Goal: Information Seeking & Learning: Understand process/instructions

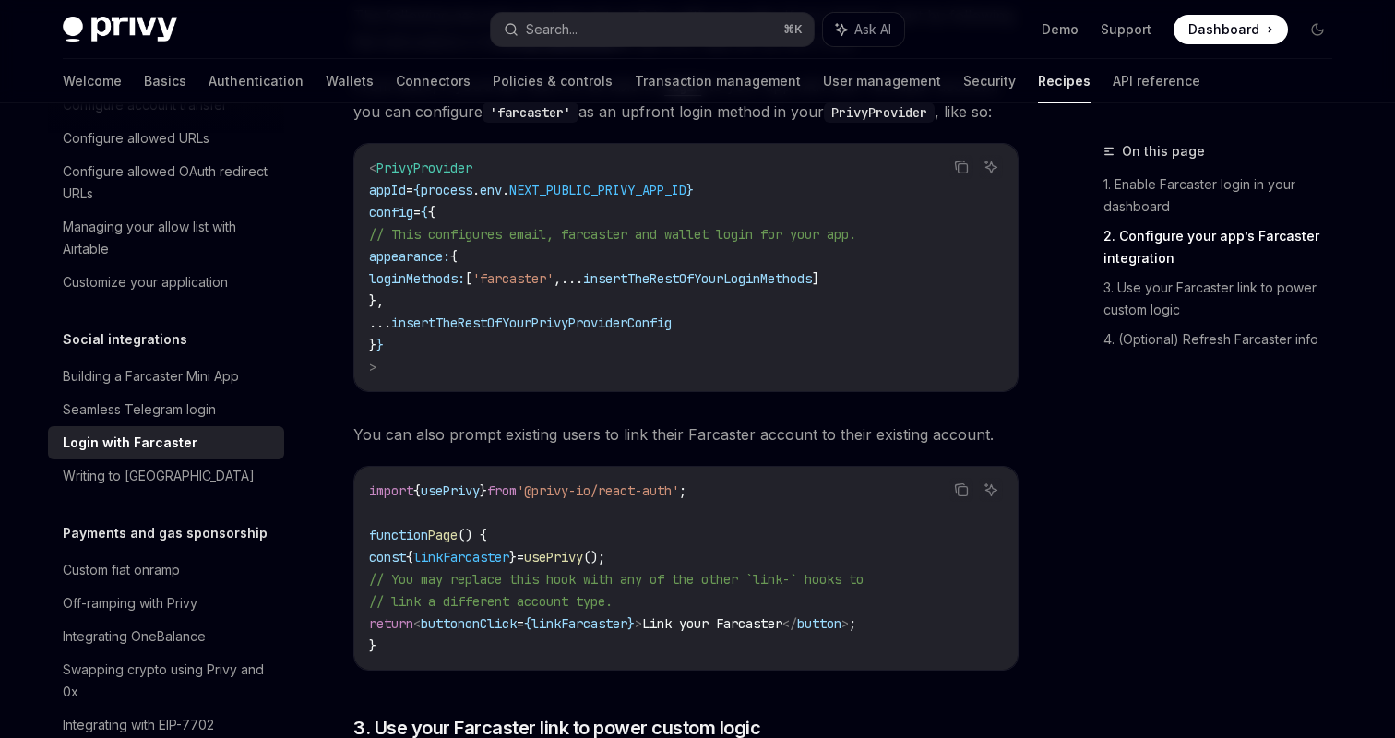
scroll to position [816, 0]
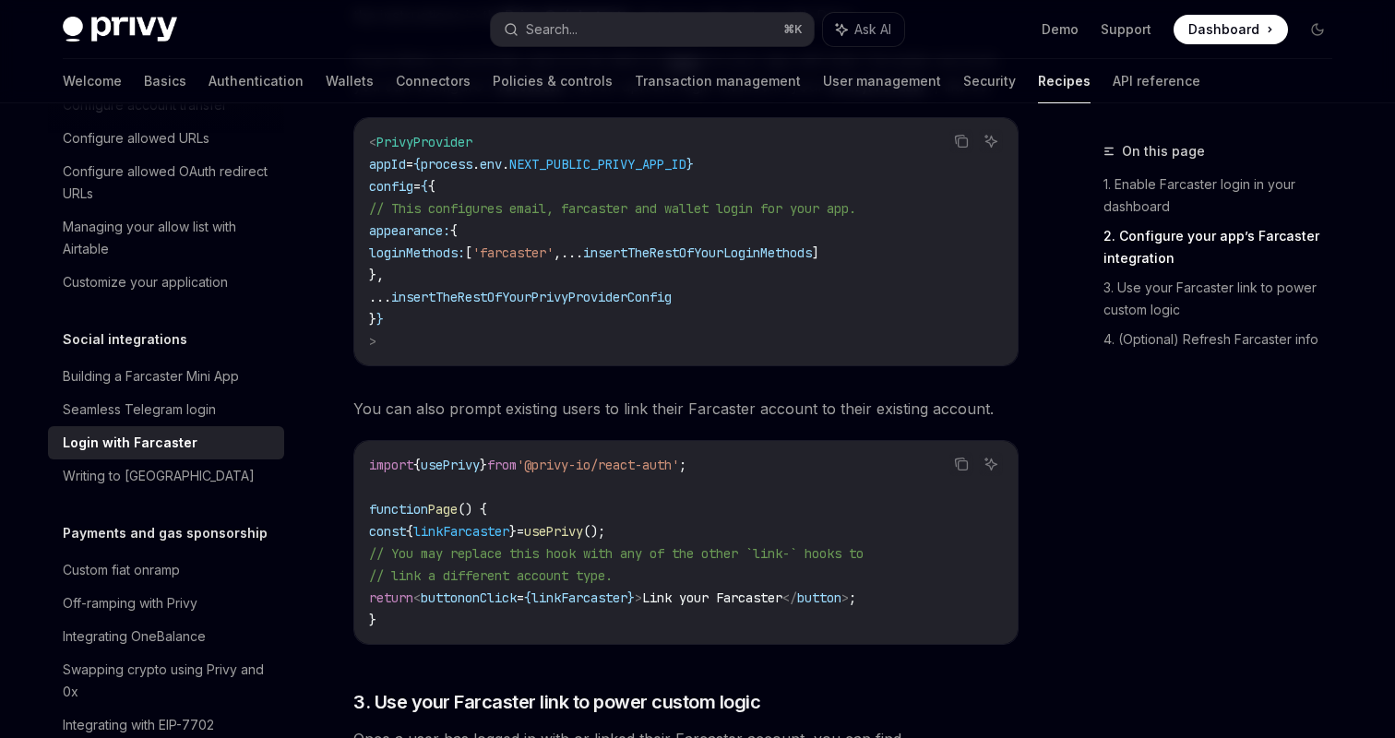
click at [472, 526] on span "linkFarcaster" at bounding box center [461, 531] width 96 height 17
copy code "const { linkFarcaster } = usePrivy ();"
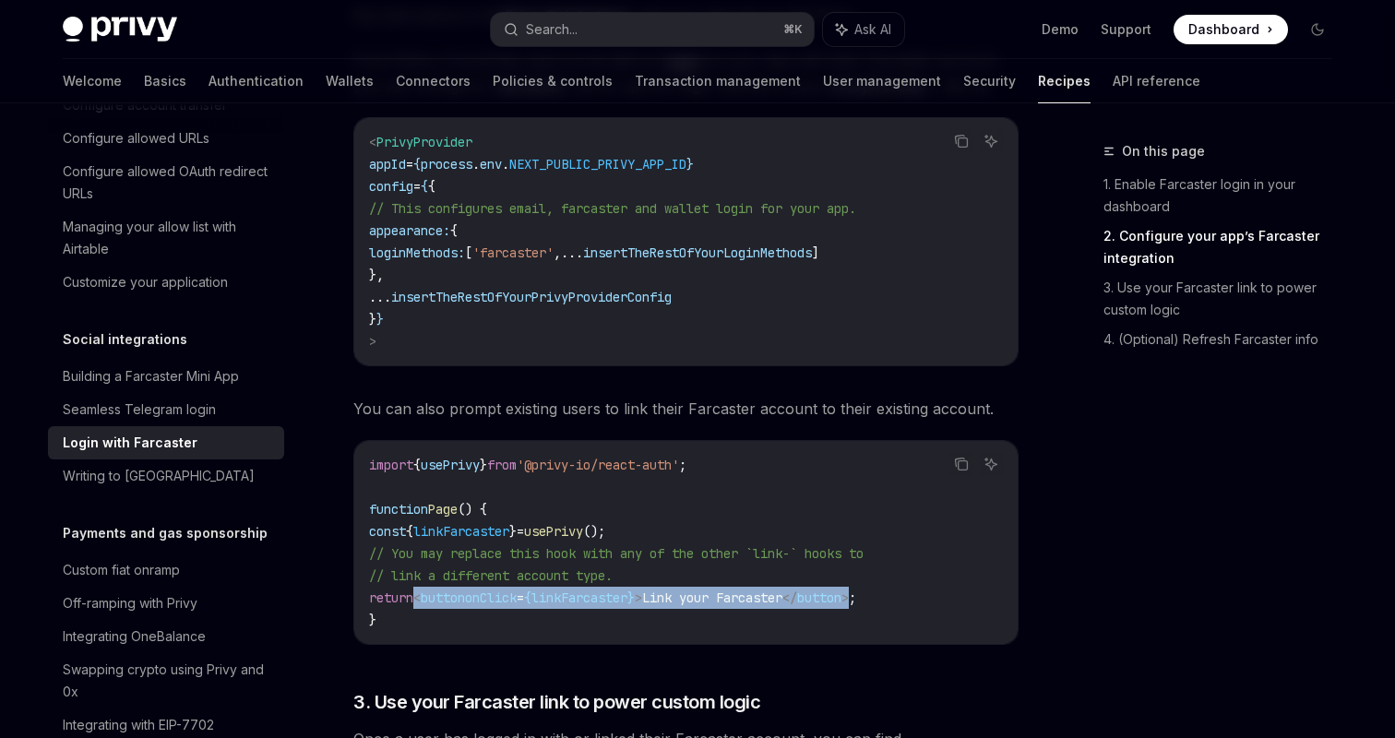
drag, startPoint x: 432, startPoint y: 601, endPoint x: 902, endPoint y: 592, distance: 470.5
click at [856, 592] on span "return < button onClick = { linkFarcaster } > Link your Farcaster </ button > ;" at bounding box center [612, 597] width 487 height 17
copy span "< button onClick = { linkFarcaster } > Link your Farcaster </ button >"
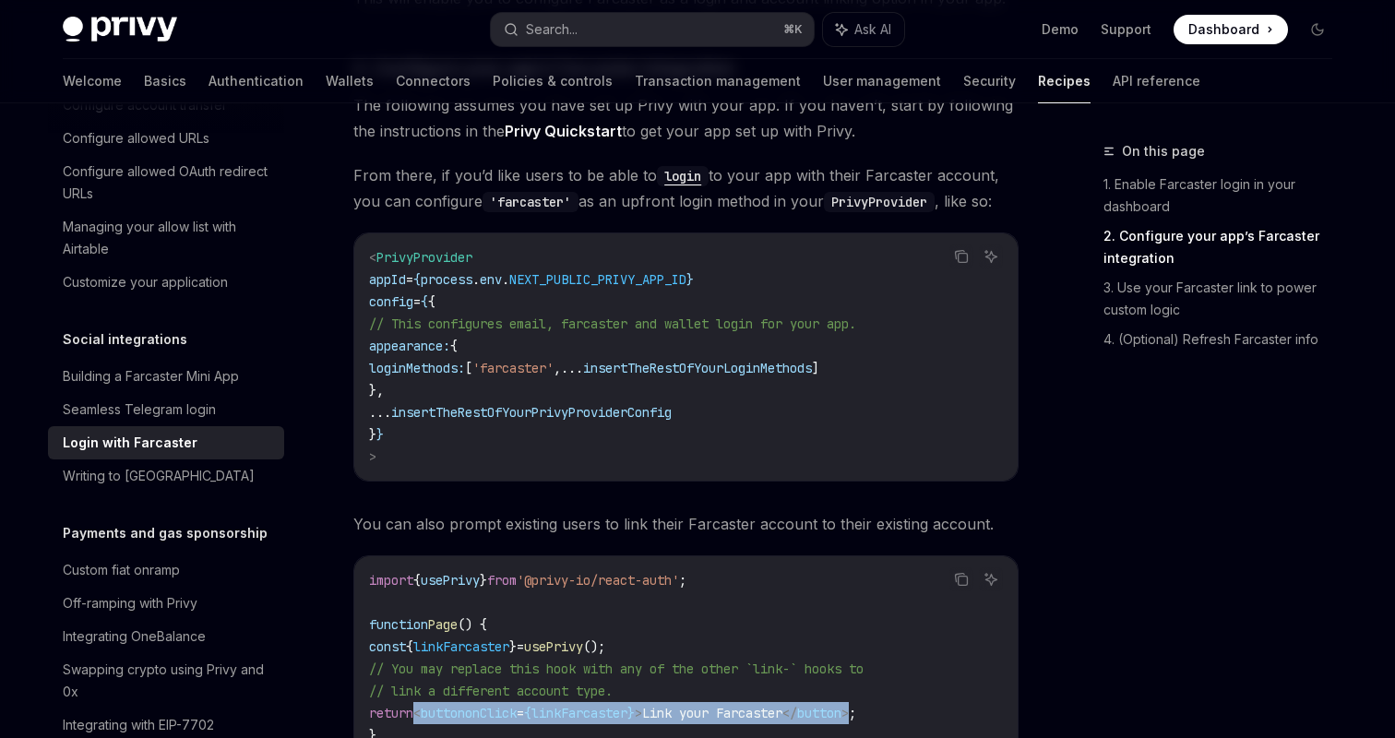
scroll to position [673, 0]
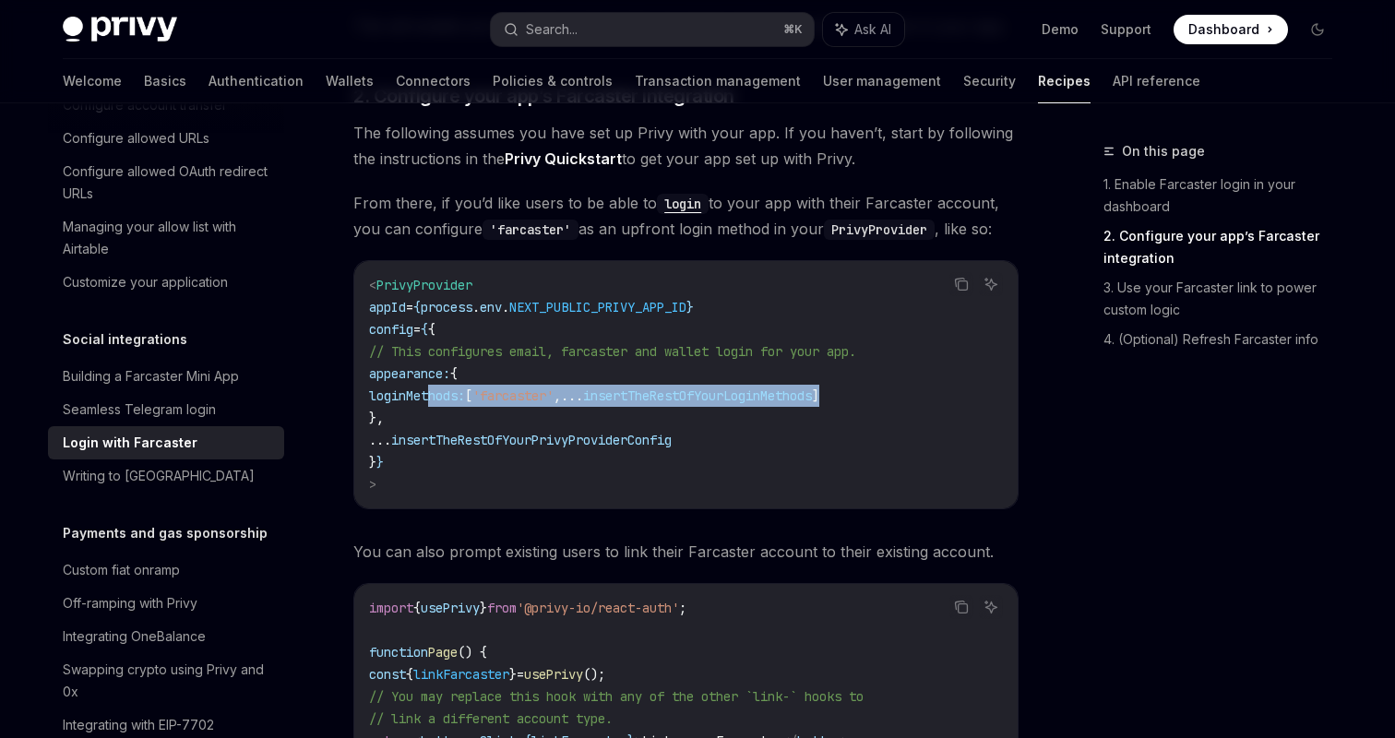
drag, startPoint x: 429, startPoint y: 392, endPoint x: 1003, endPoint y: 389, distance: 573.8
click at [1003, 389] on div "< PrivyProvider appId = { process . env . NEXT_PUBLIC_PRIVY_APP_ID } config = {…" at bounding box center [685, 384] width 663 height 247
copy span "loginMethods: [ 'farcaster' , ... insertTheRestOfYourLoginMethods ]"
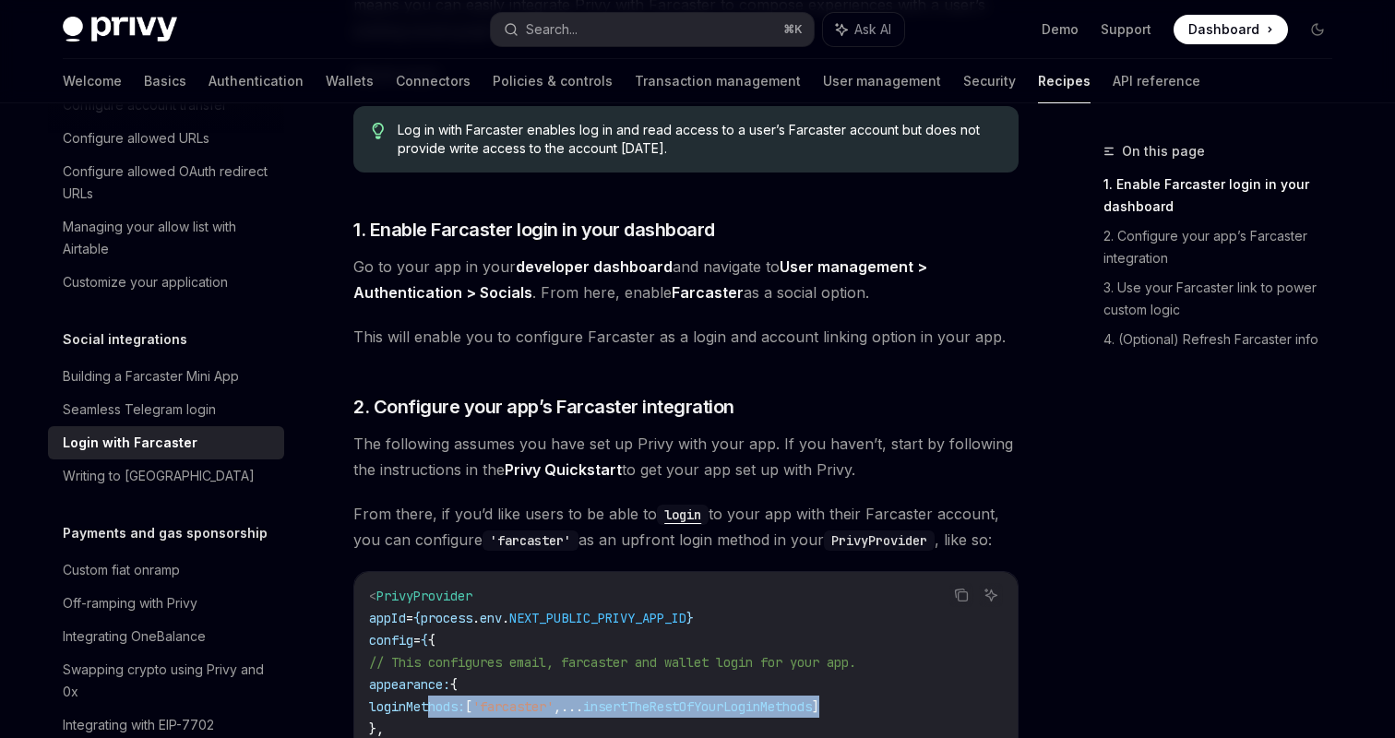
scroll to position [357, 0]
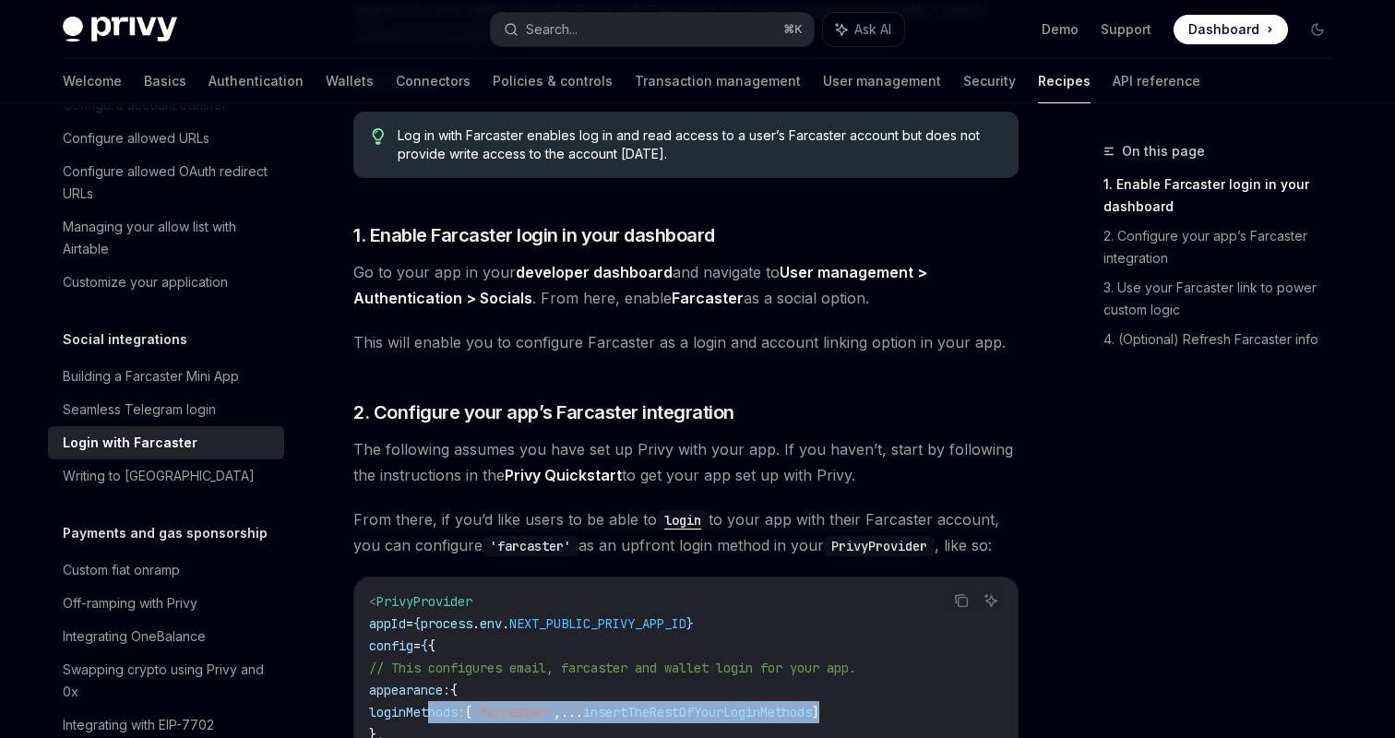
click at [631, 272] on link "developer dashboard" at bounding box center [594, 272] width 157 height 19
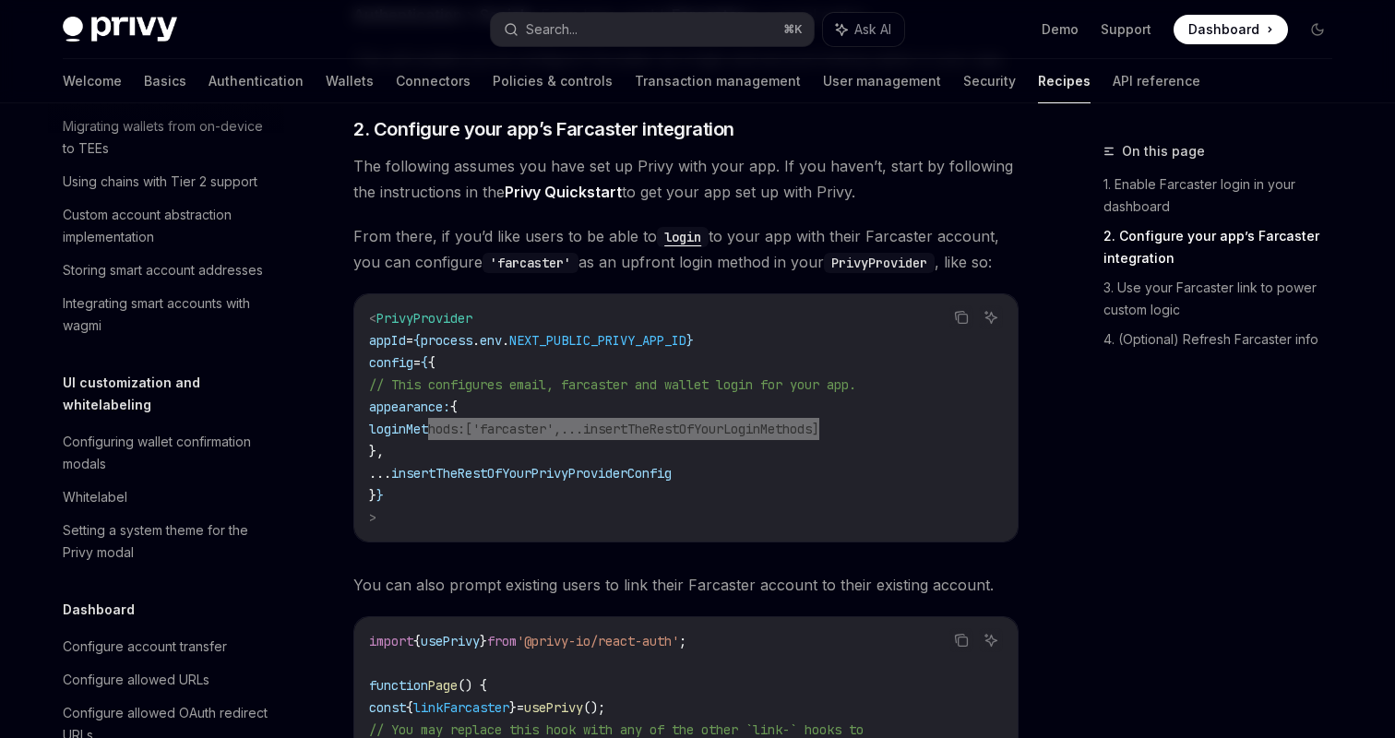
scroll to position [626, 0]
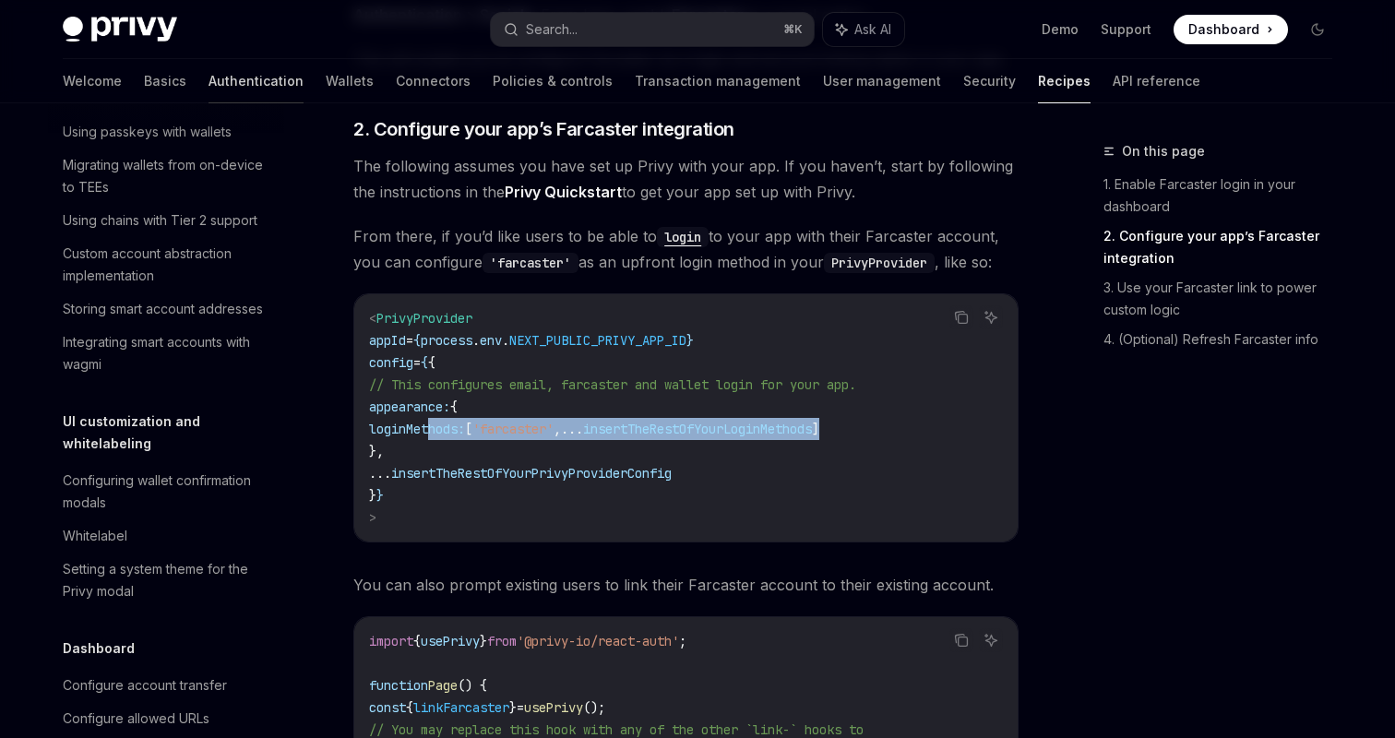
click at [208, 81] on link "Authentication" at bounding box center [255, 81] width 95 height 44
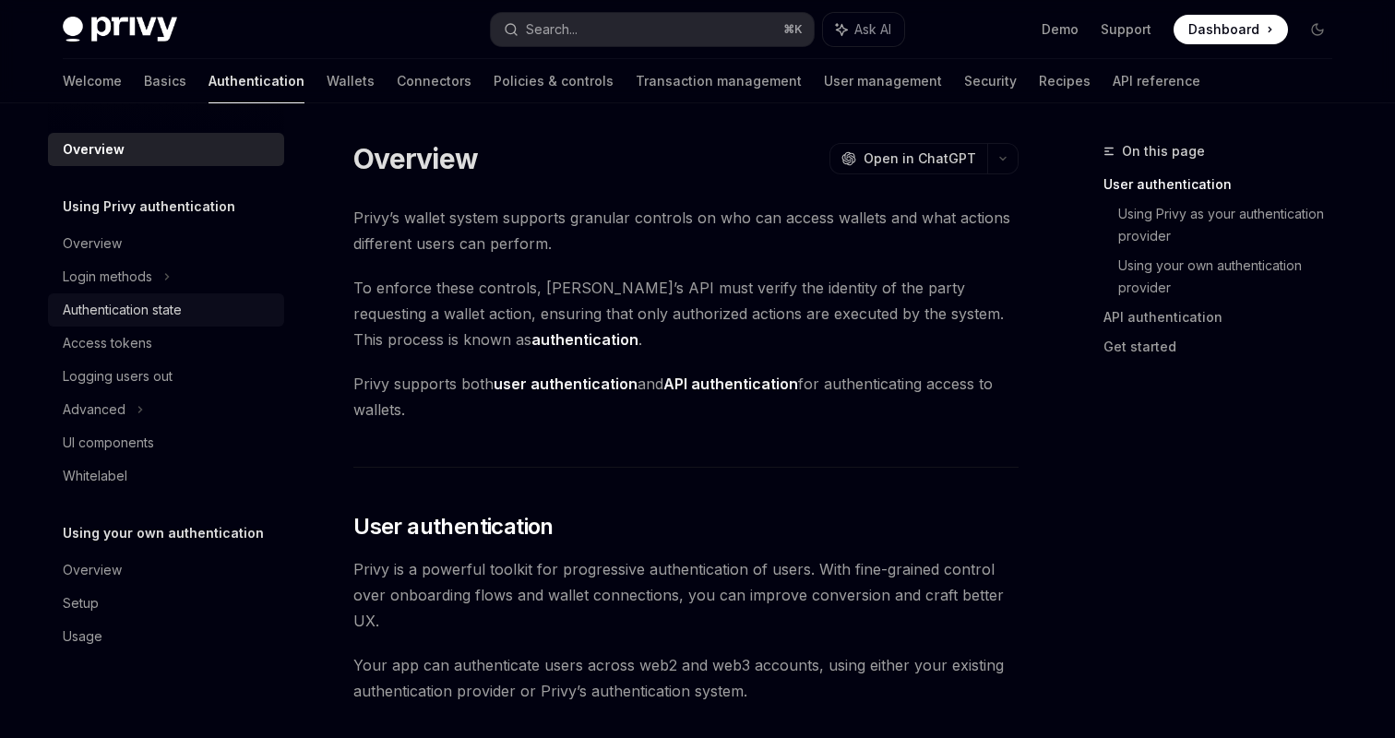
scroll to position [38, 0]
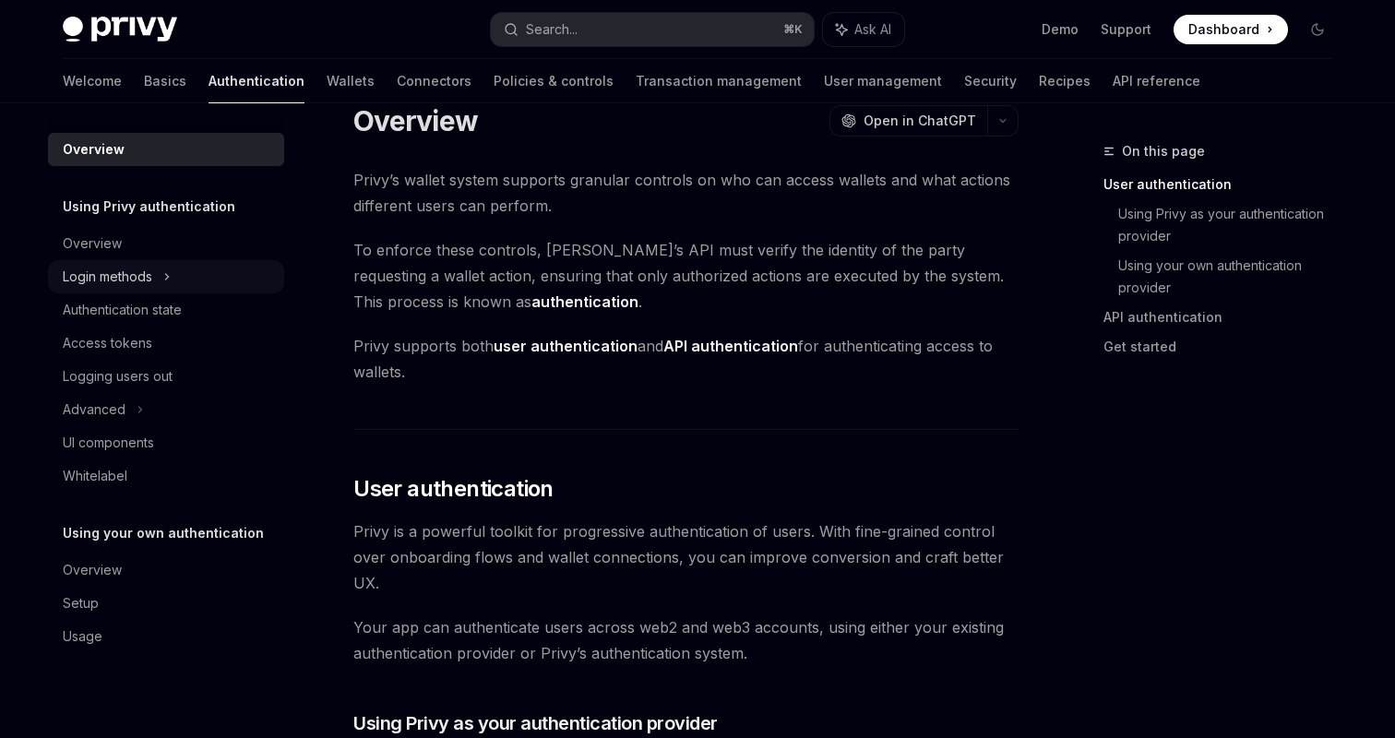
click at [170, 283] on icon at bounding box center [166, 277] width 7 height 22
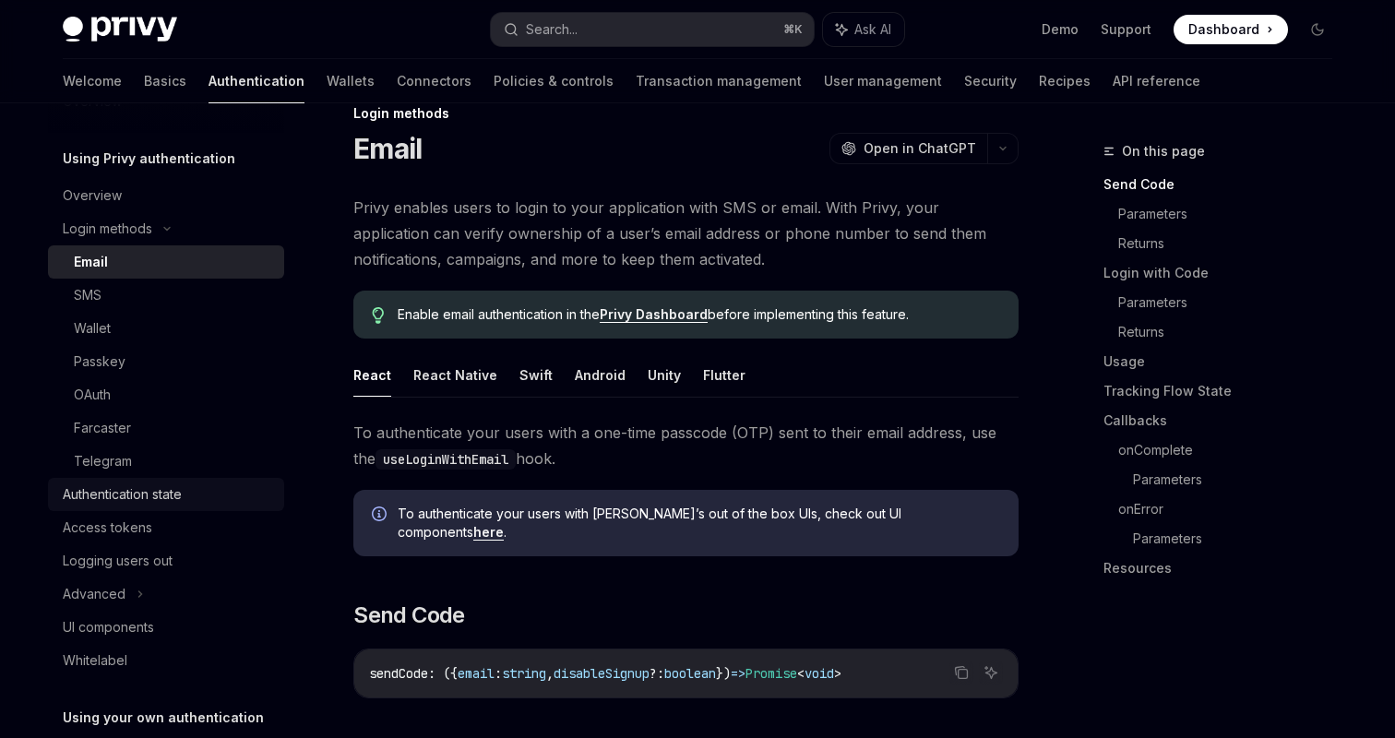
scroll to position [102, 0]
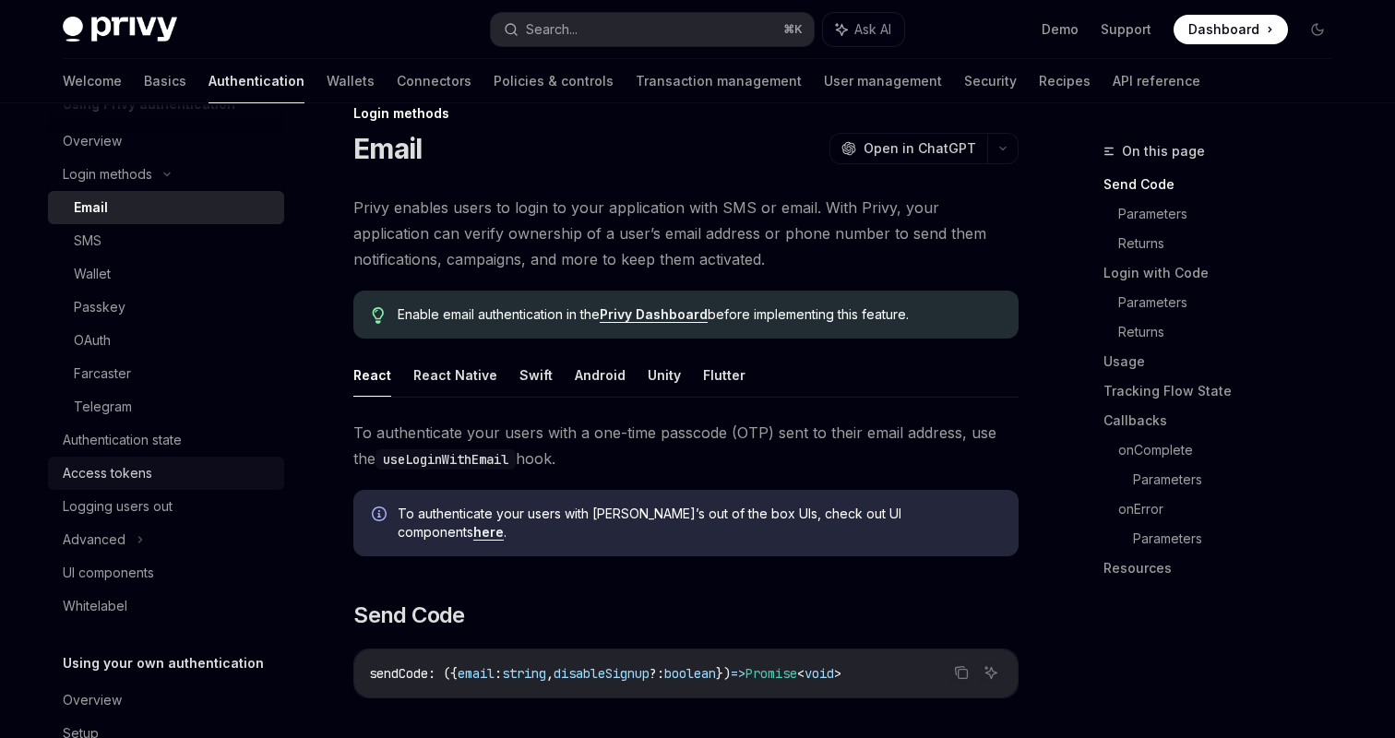
click at [136, 472] on div "Access tokens" at bounding box center [107, 473] width 89 height 22
type textarea "*"
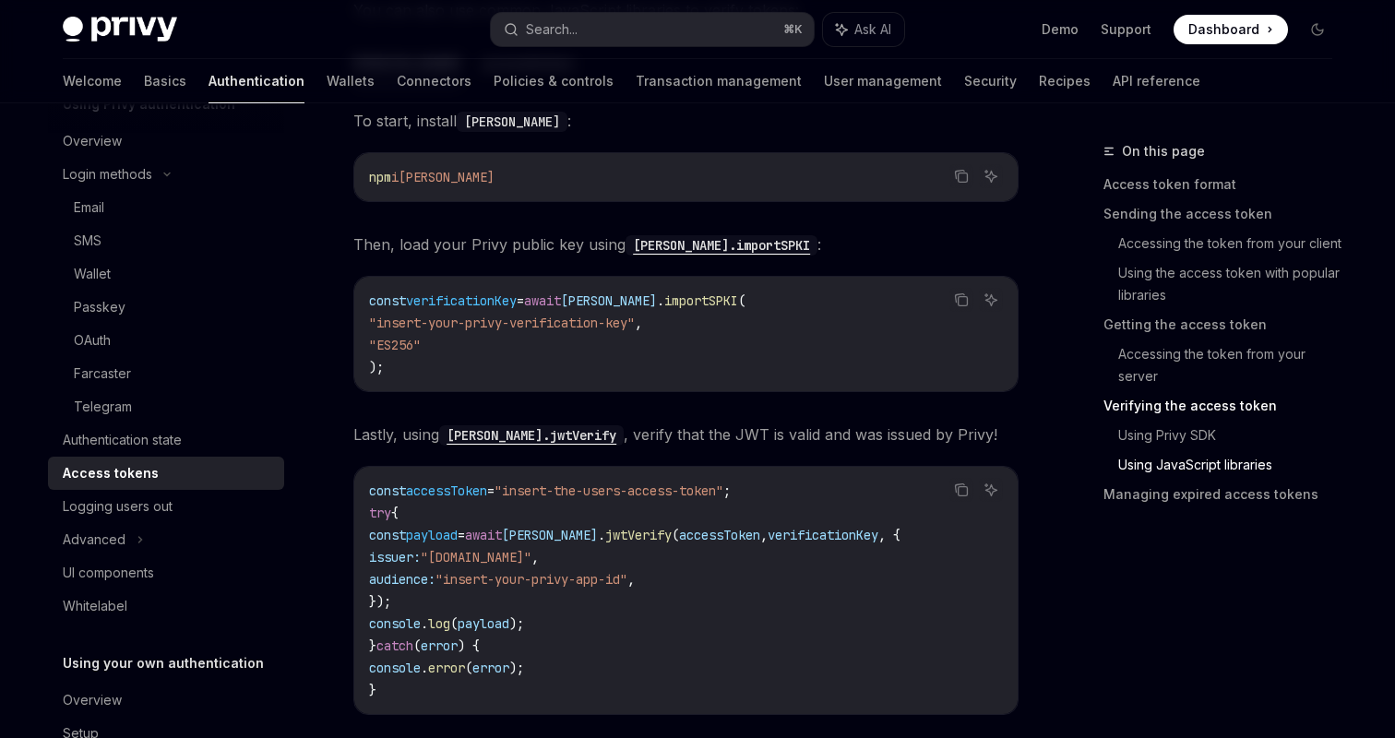
scroll to position [4170, 0]
